Goal: Check status: Check status

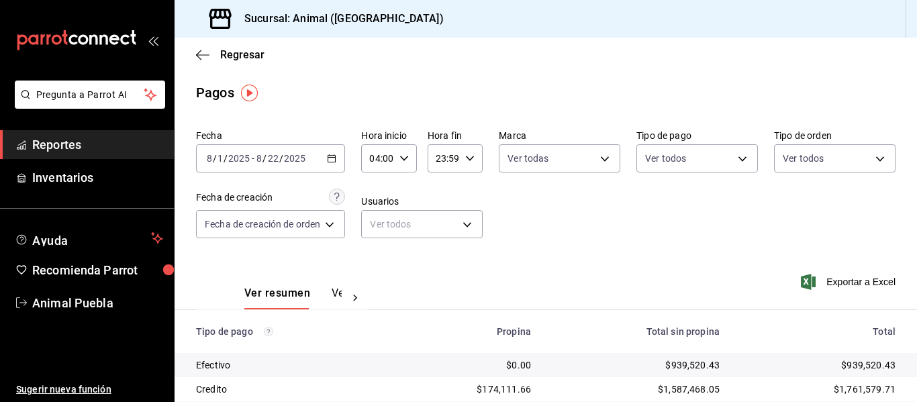
click at [332, 156] on icon "button" at bounding box center [331, 158] width 9 height 9
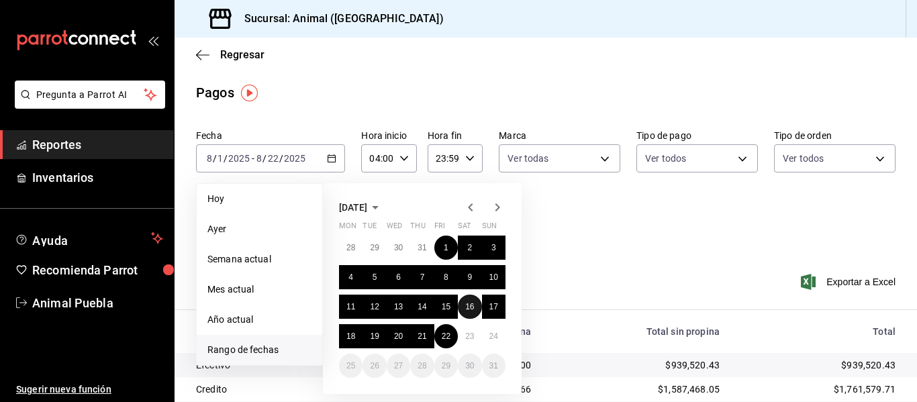
click at [467, 305] on abbr "16" at bounding box center [469, 306] width 9 height 9
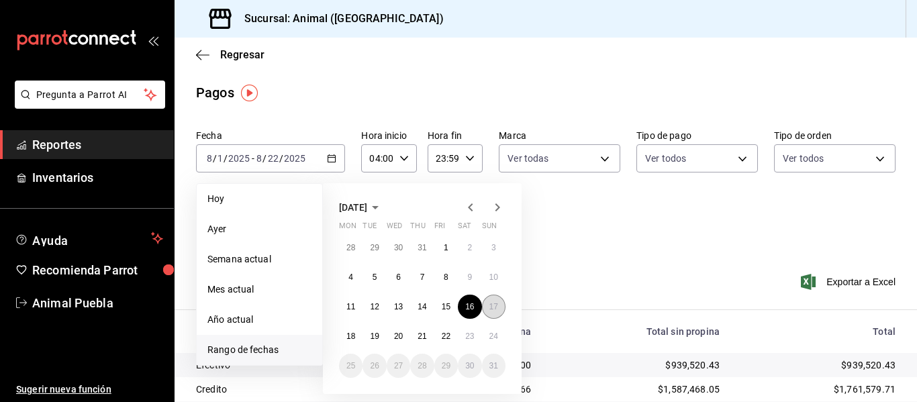
click at [495, 309] on abbr "17" at bounding box center [493, 306] width 9 height 9
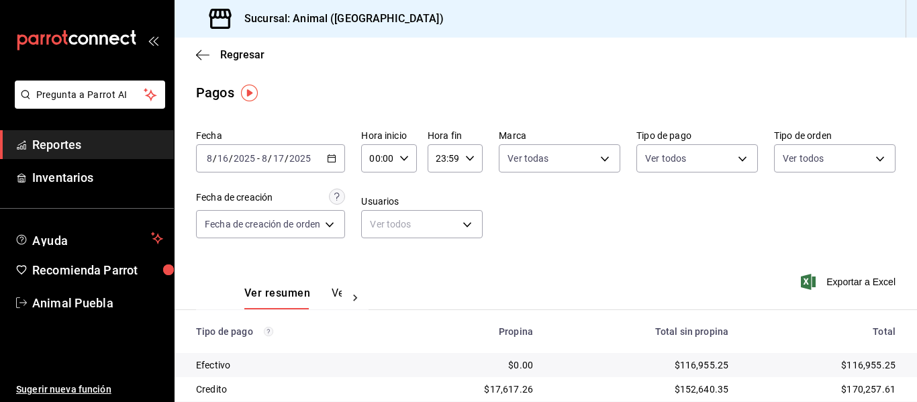
click at [409, 158] on div "00:00 Hora inicio" at bounding box center [388, 158] width 55 height 28
click at [378, 255] on span "04" at bounding box center [376, 254] width 5 height 11
type input "04:00"
click at [470, 157] on div at bounding box center [458, 201] width 917 height 402
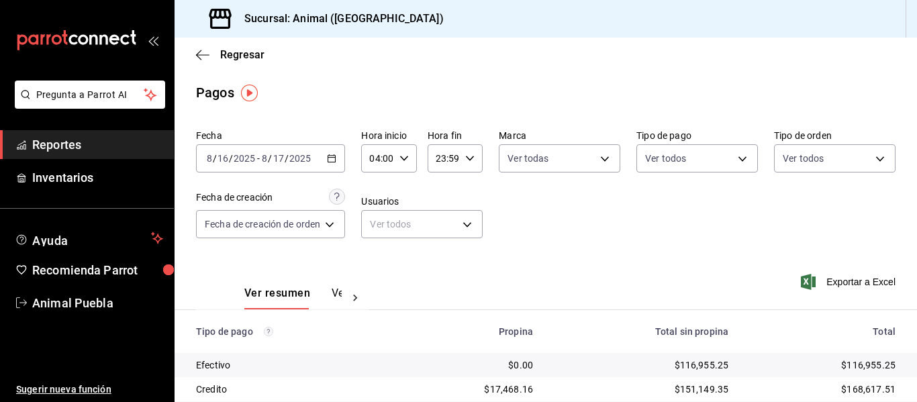
click at [469, 157] on icon "button" at bounding box center [469, 158] width 9 height 9
click at [443, 227] on span "03" at bounding box center [440, 222] width 5 height 11
type input "03:59"
click at [467, 266] on span "59" at bounding box center [467, 267] width 5 height 11
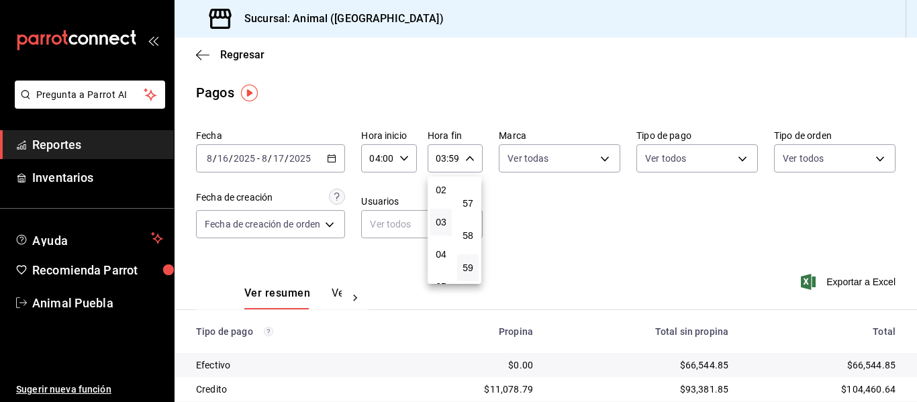
click at [599, 158] on div at bounding box center [458, 201] width 917 height 402
click at [602, 158] on body "Pregunta a Parrot AI Reportes Inventarios Ayuda Recomienda Parrot Animal Puebla…" at bounding box center [458, 201] width 917 height 402
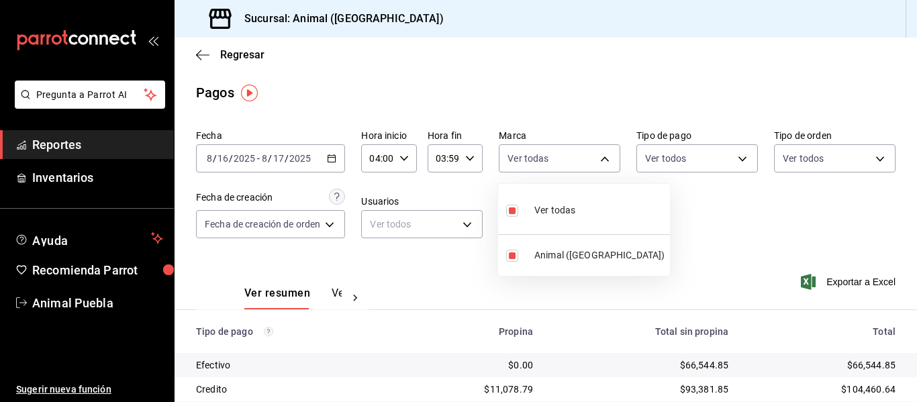
click at [558, 205] on span "Ver todas" at bounding box center [554, 210] width 41 height 14
checkbox input "false"
click at [601, 152] on div at bounding box center [458, 201] width 917 height 402
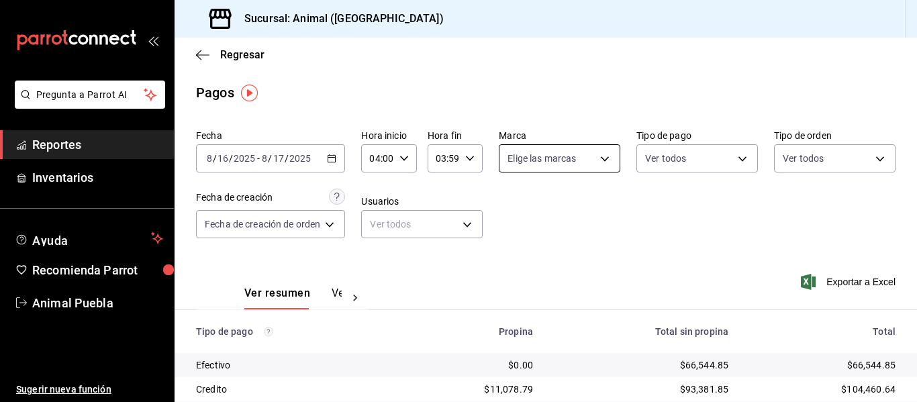
click at [598, 159] on body "Pregunta a Parrot AI Reportes Inventarios Ayuda Recomienda Parrot Animal Puebla…" at bounding box center [458, 201] width 917 height 402
click at [546, 215] on span "Ver todas" at bounding box center [554, 210] width 41 height 14
type input "96838179-8fbb-4073-aae3-1789726318c8"
checkbox input "true"
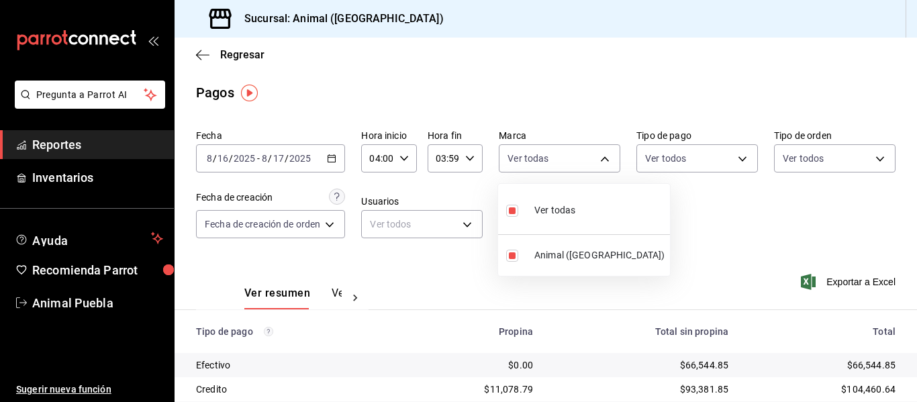
click at [686, 225] on div at bounding box center [458, 201] width 917 height 402
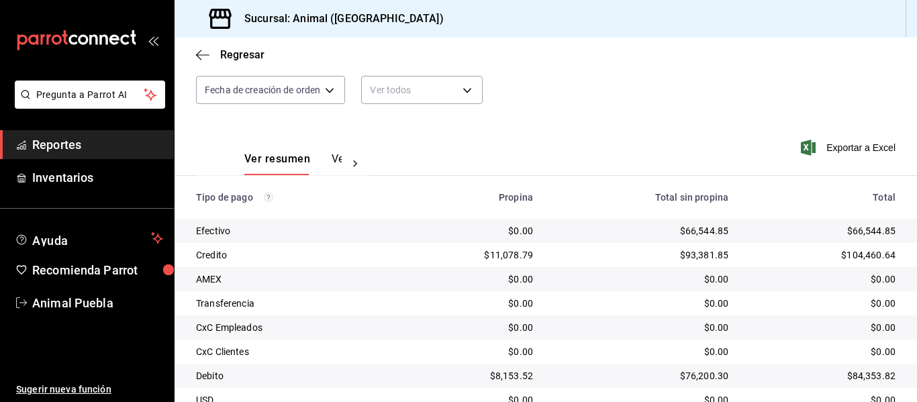
scroll to position [191, 0]
